Goal: Book appointment/travel/reservation

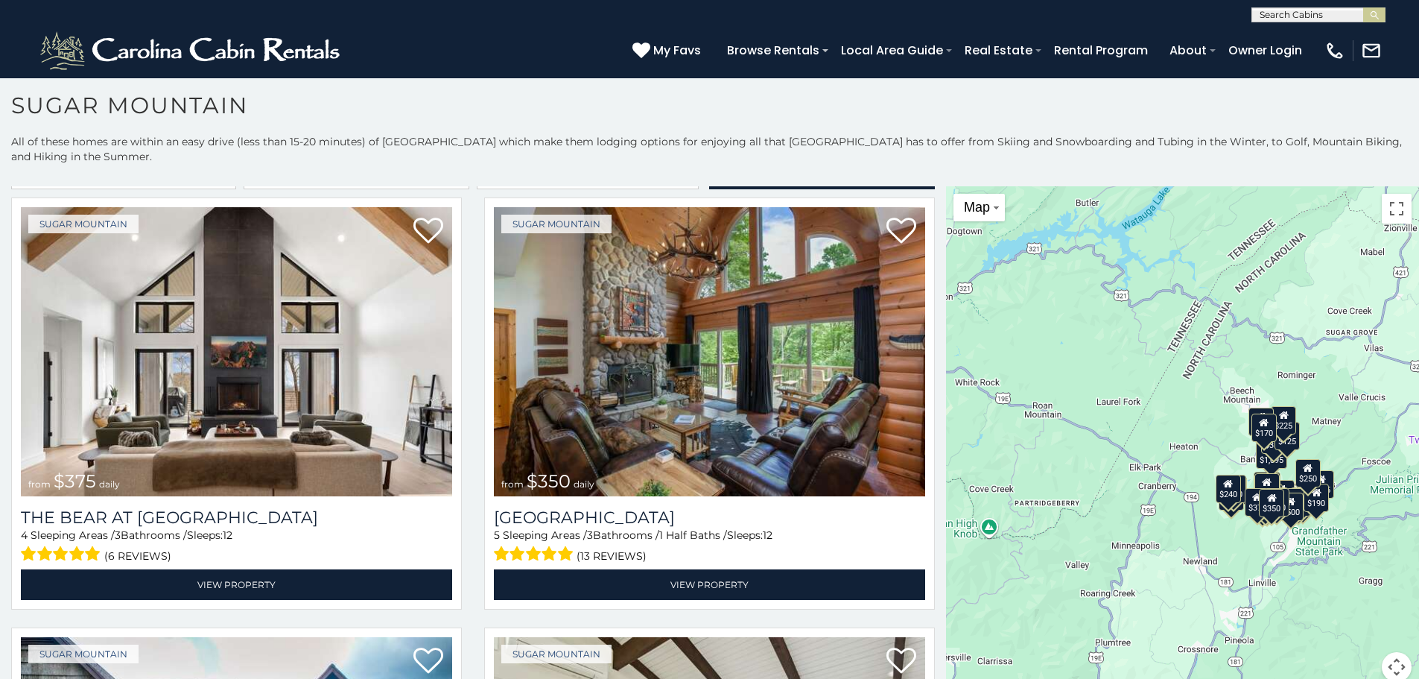
scroll to position [3334, 0]
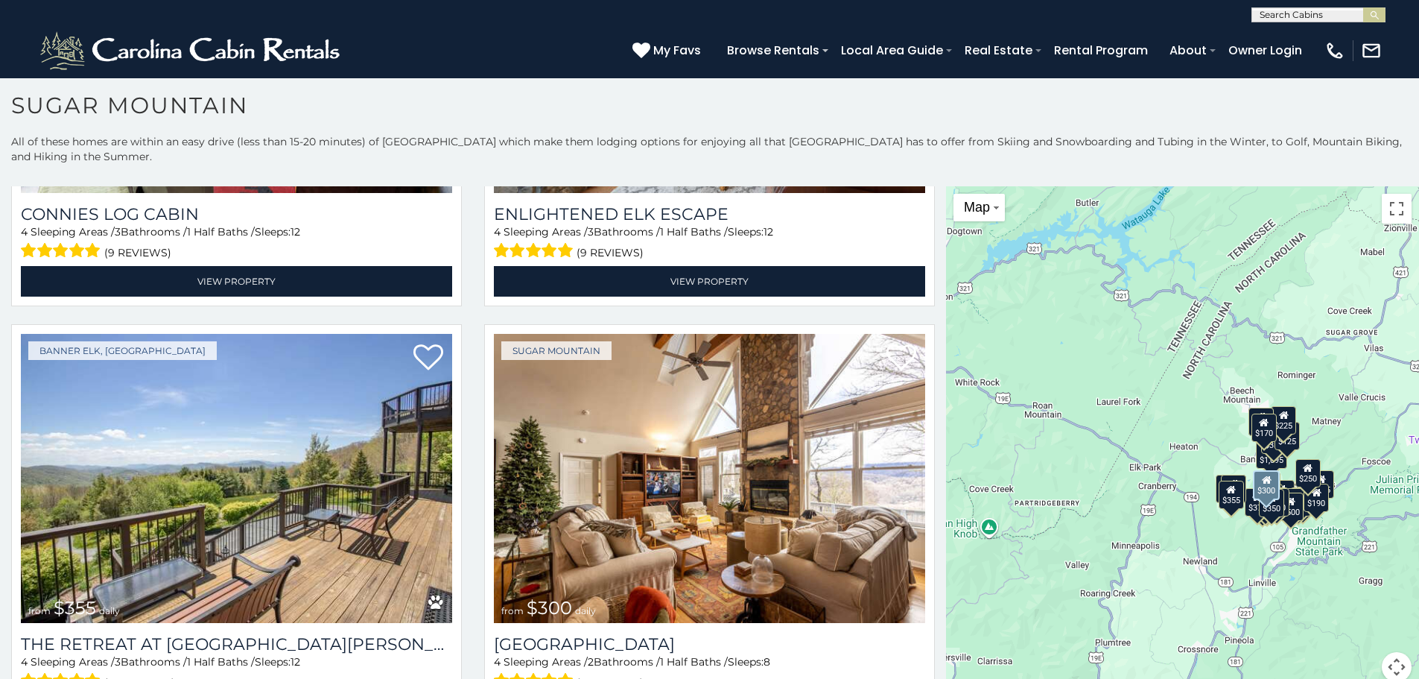
click at [515, 468] on img at bounding box center [709, 478] width 431 height 289
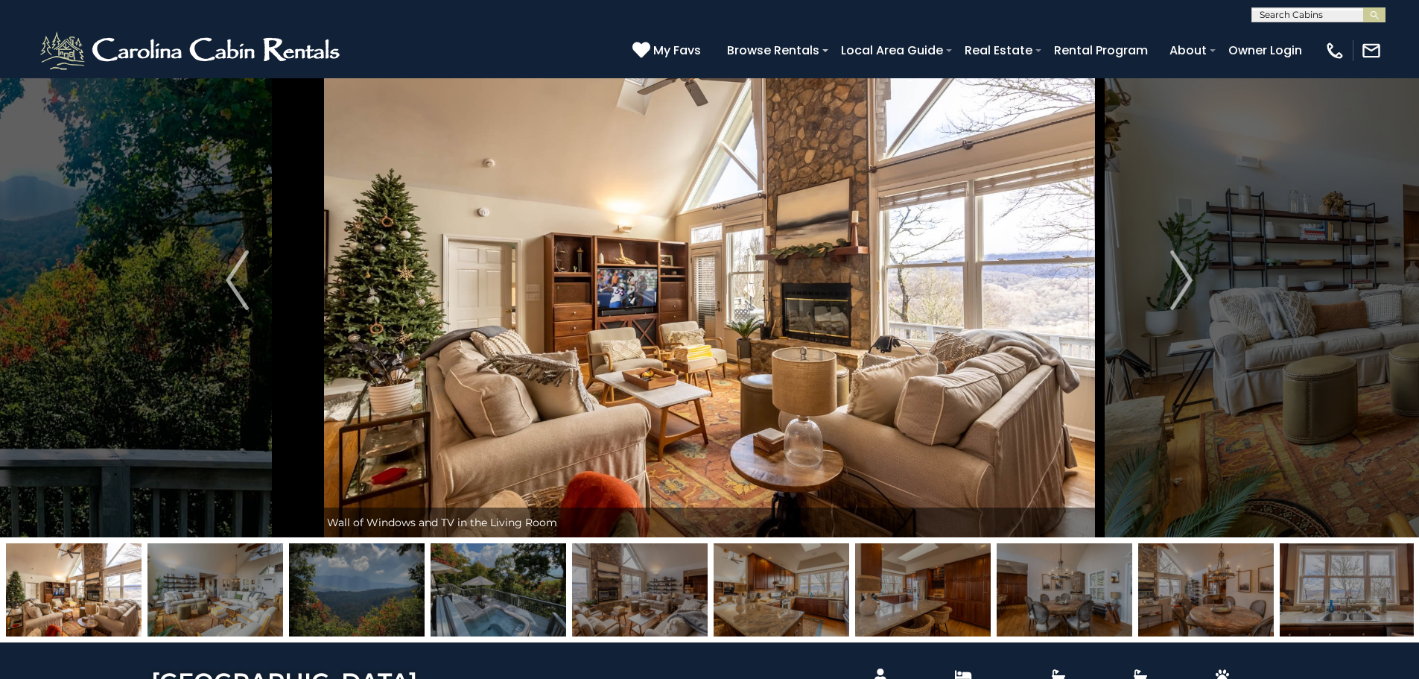
scroll to position [60, 0]
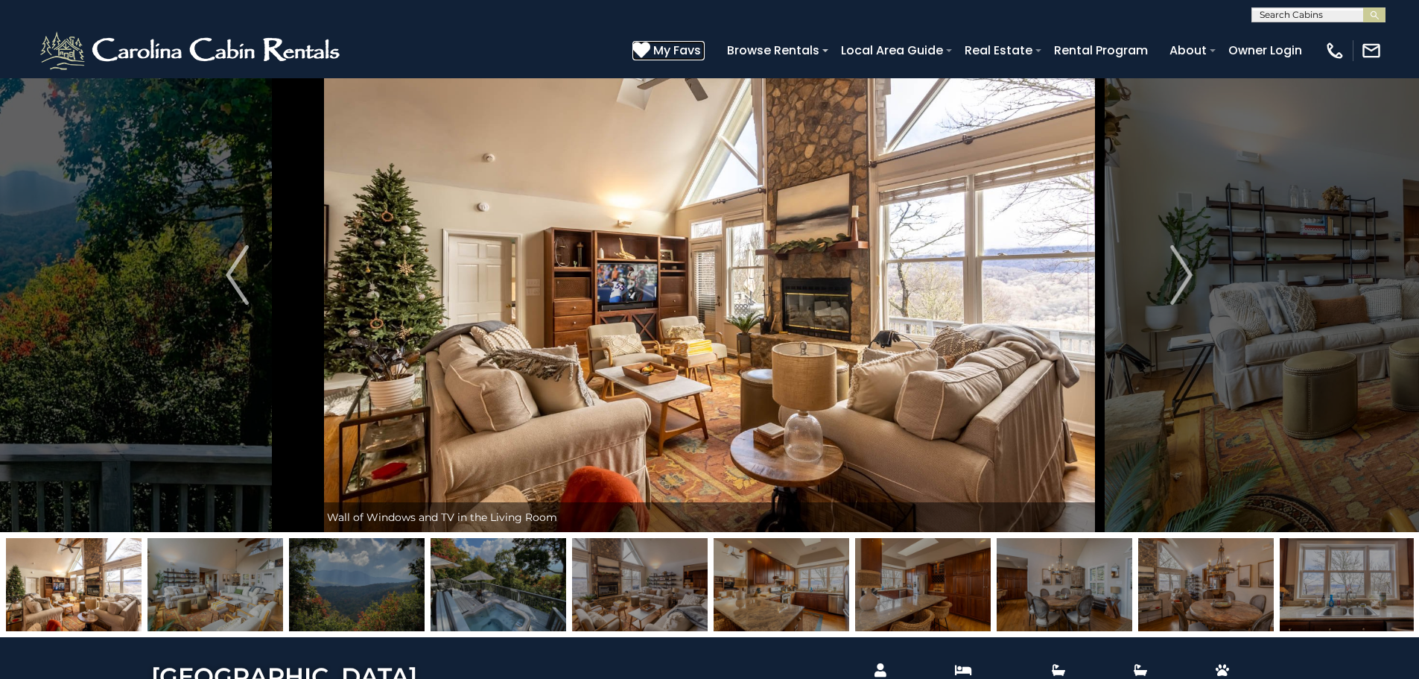
click at [645, 49] on icon at bounding box center [641, 50] width 18 height 18
